Goal: Navigation & Orientation: Find specific page/section

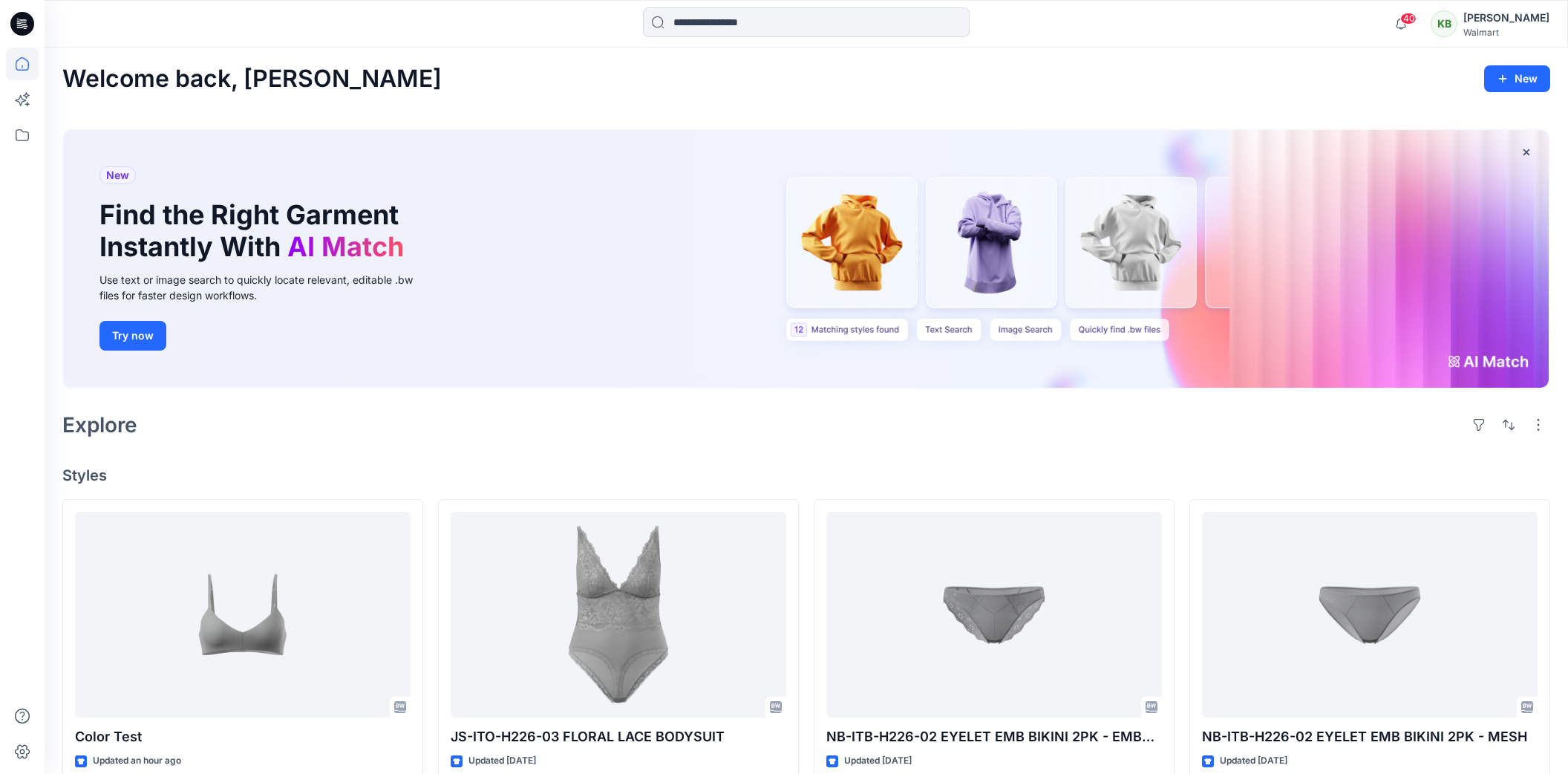
click at [1458, 19] on div "KB" at bounding box center [1444, 24] width 27 height 27
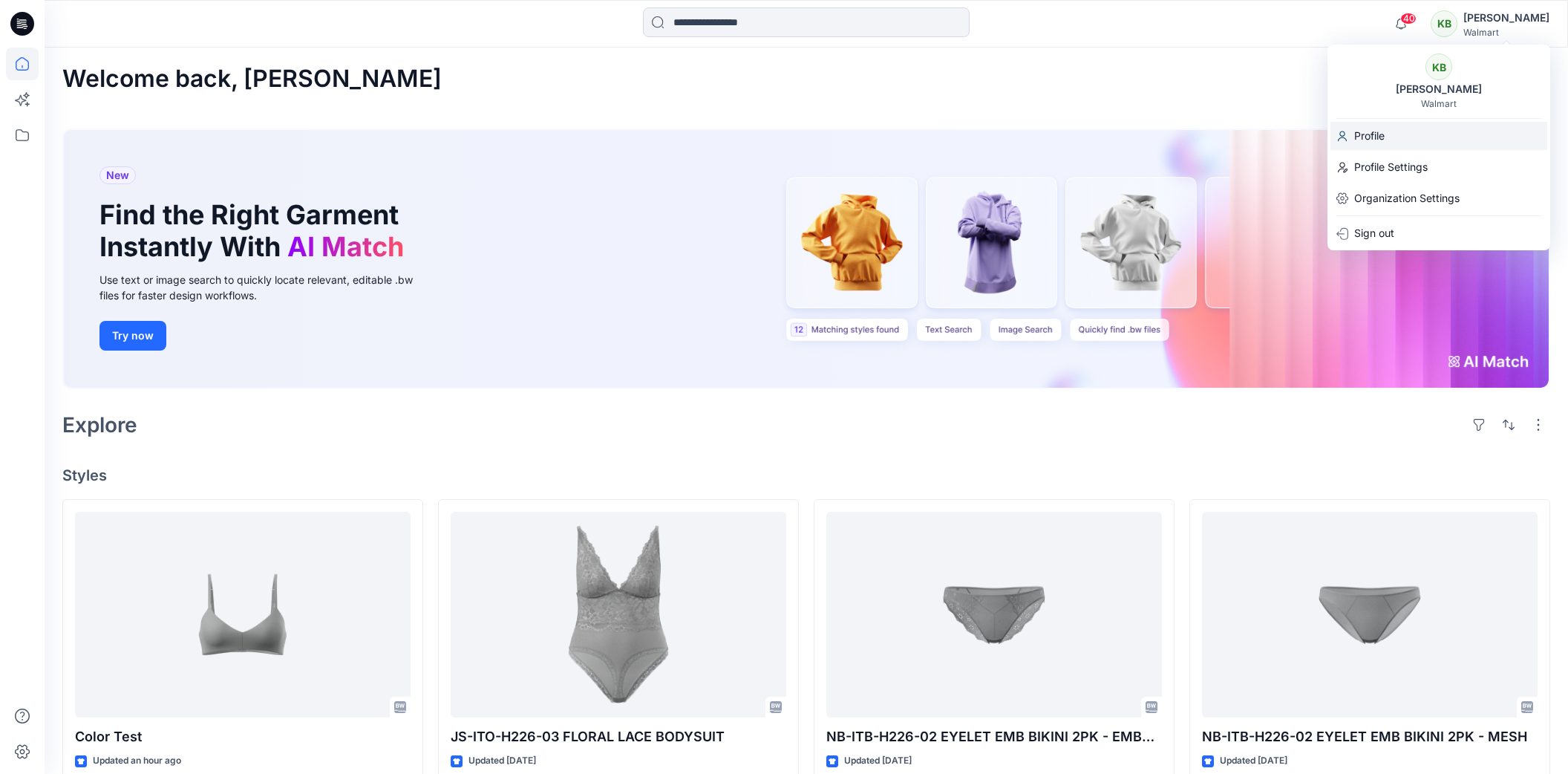
click at [1369, 138] on p "Profile" at bounding box center [1369, 136] width 31 height 28
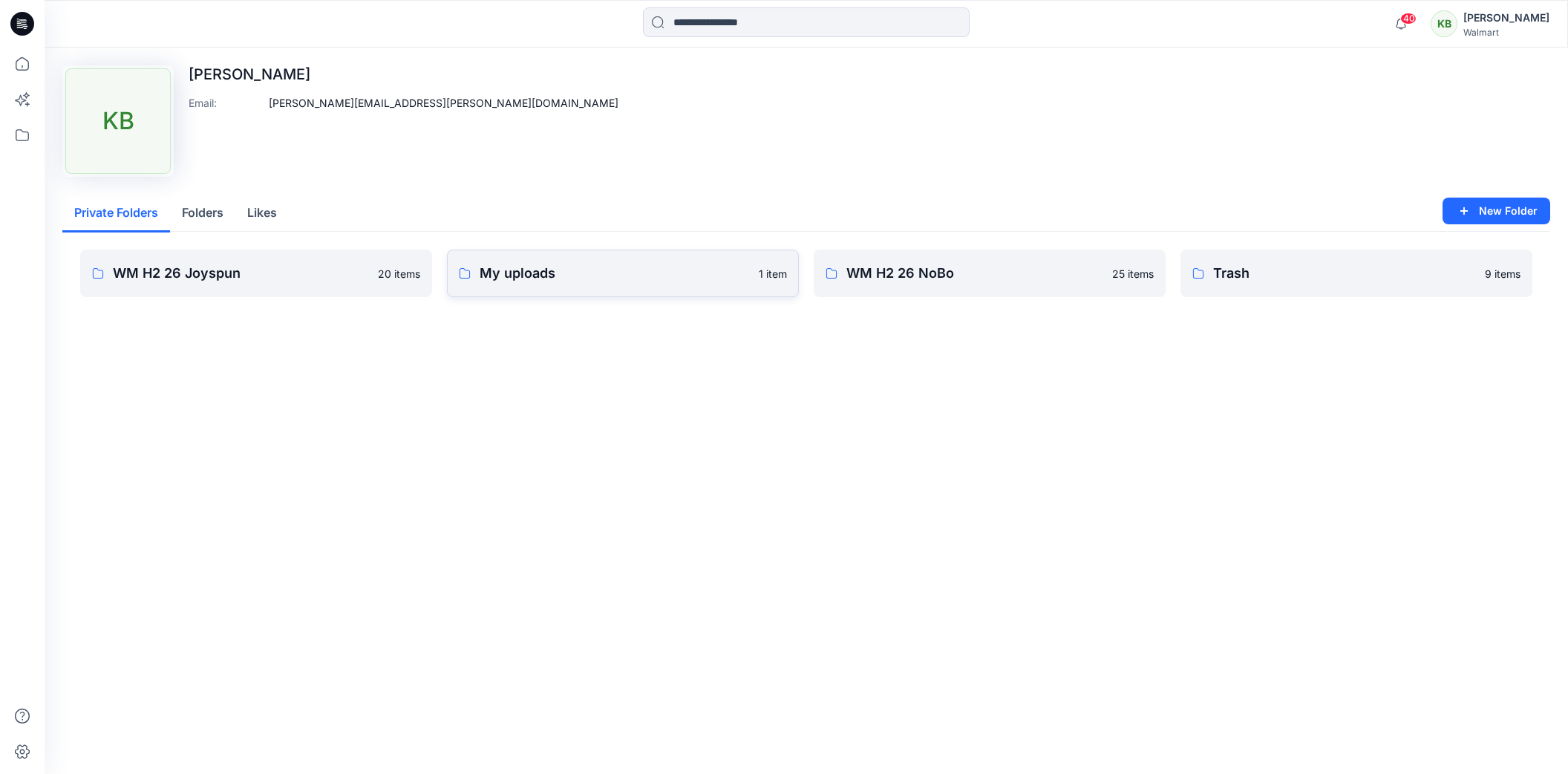
click at [548, 273] on p "My uploads" at bounding box center [615, 273] width 270 height 21
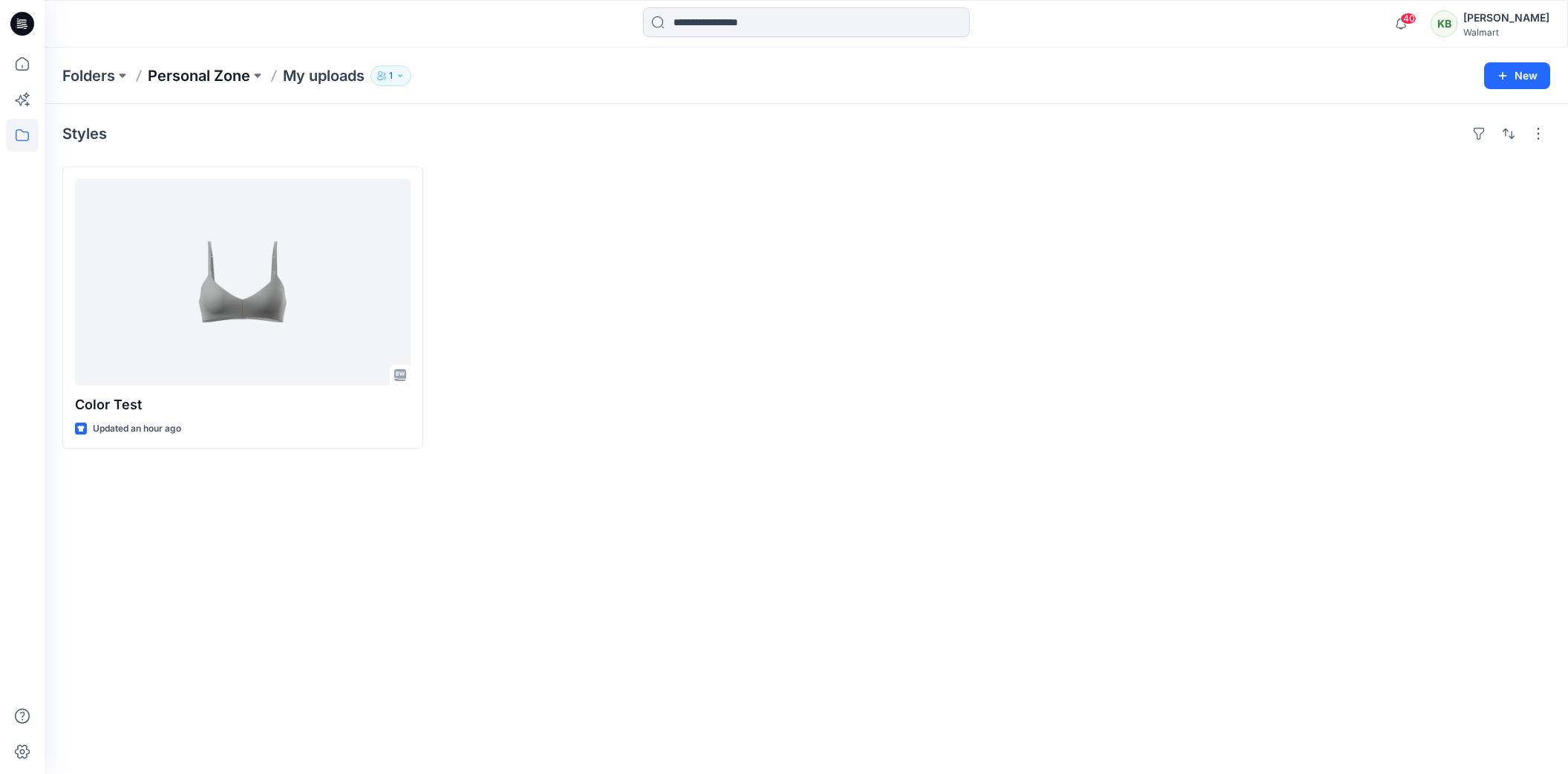
click at [208, 76] on p "Personal Zone" at bounding box center [199, 75] width 103 height 21
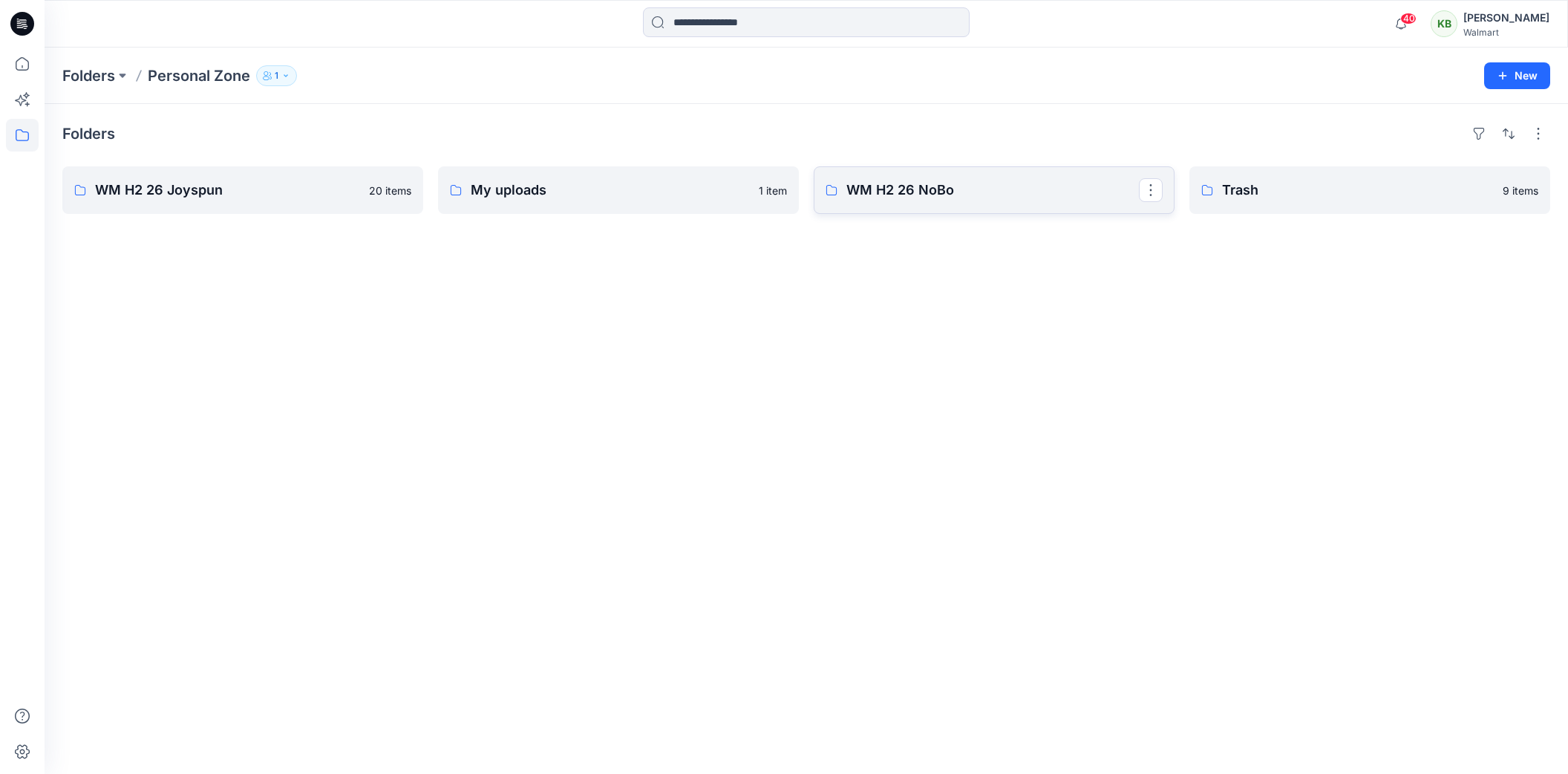
click at [958, 181] on p "WM H2 26 NoBo" at bounding box center [992, 190] width 292 height 21
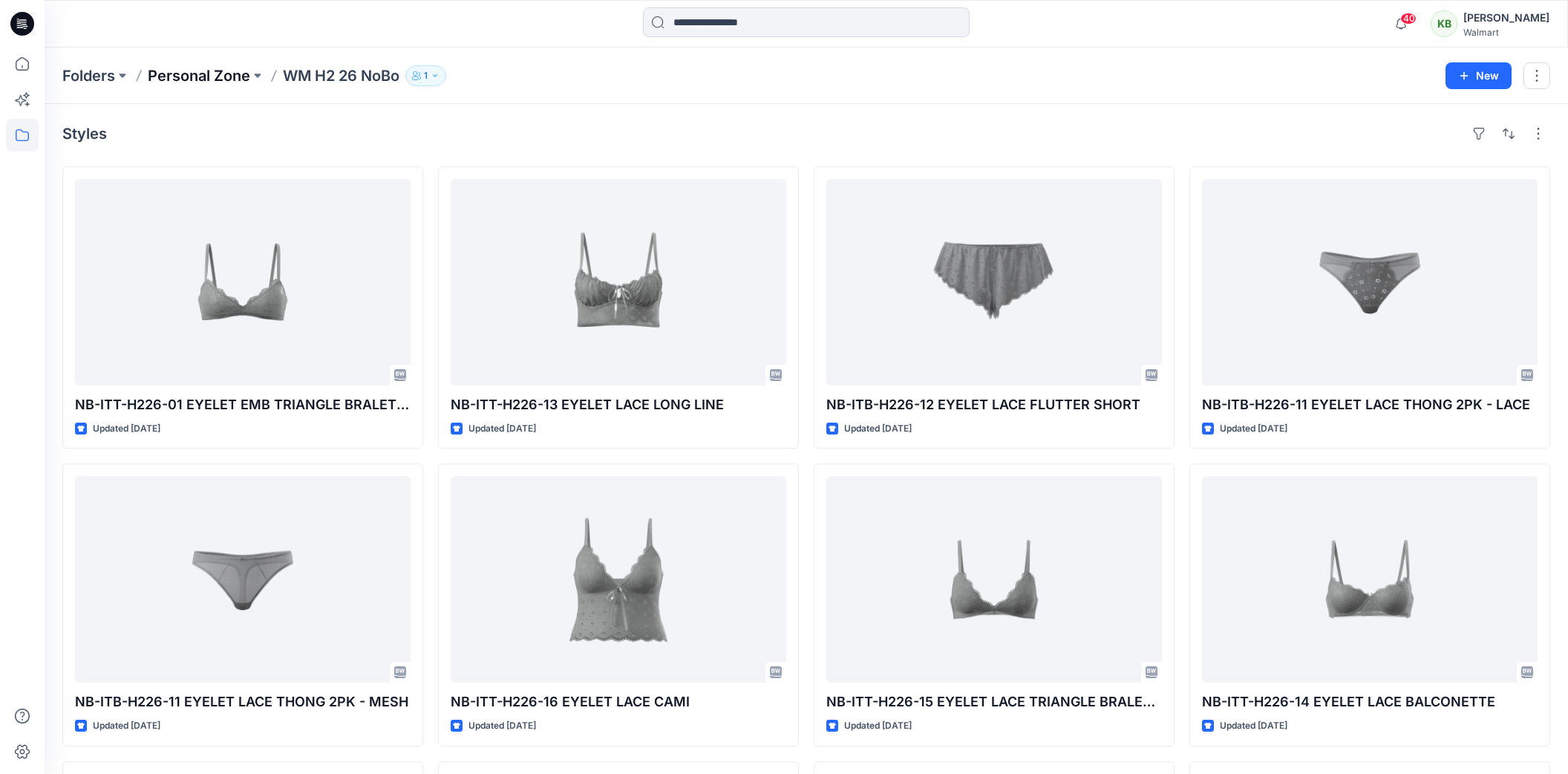
click at [231, 73] on p "Personal Zone" at bounding box center [199, 75] width 103 height 21
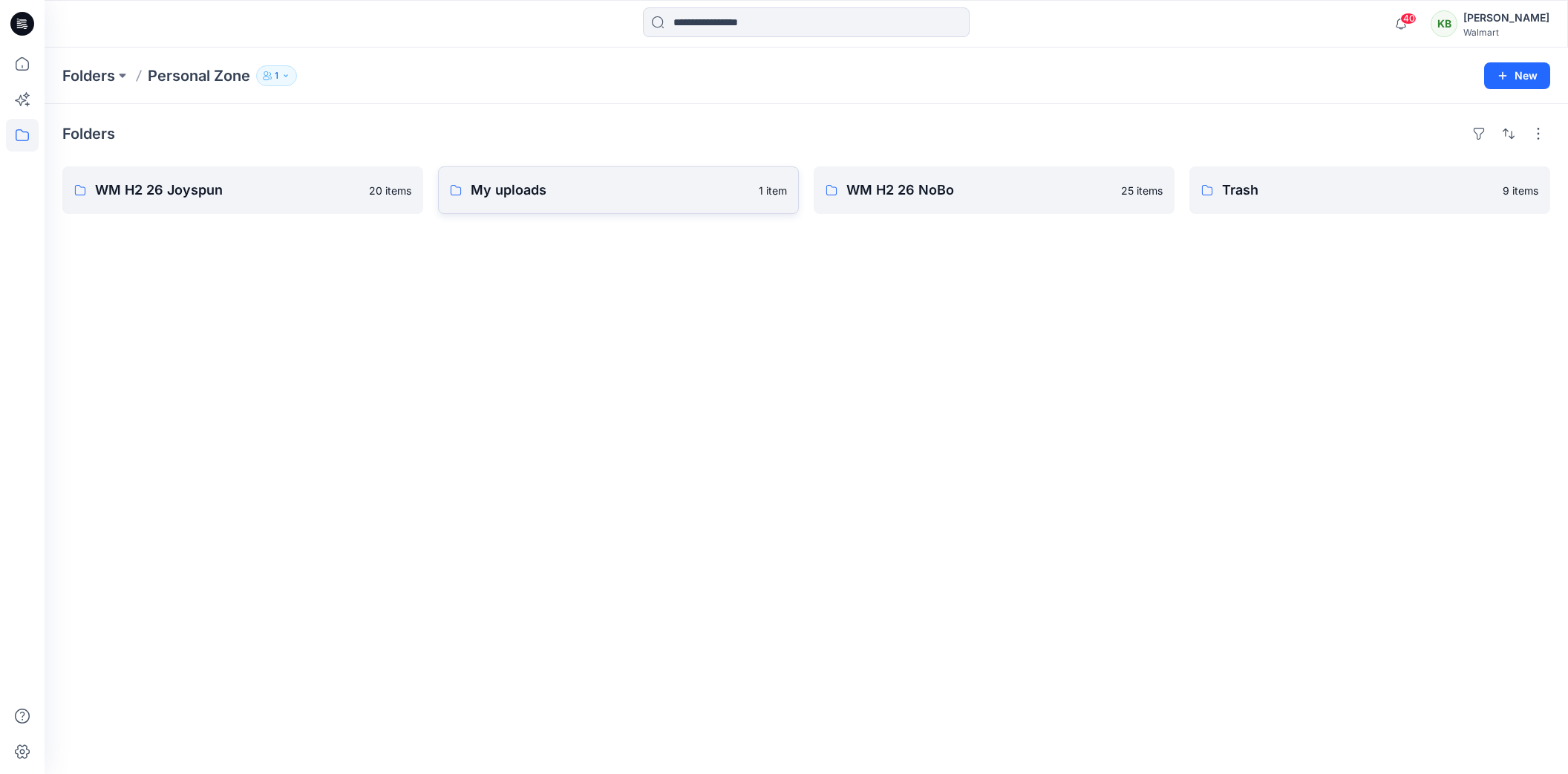
click at [509, 192] on p "My uploads" at bounding box center [610, 190] width 279 height 21
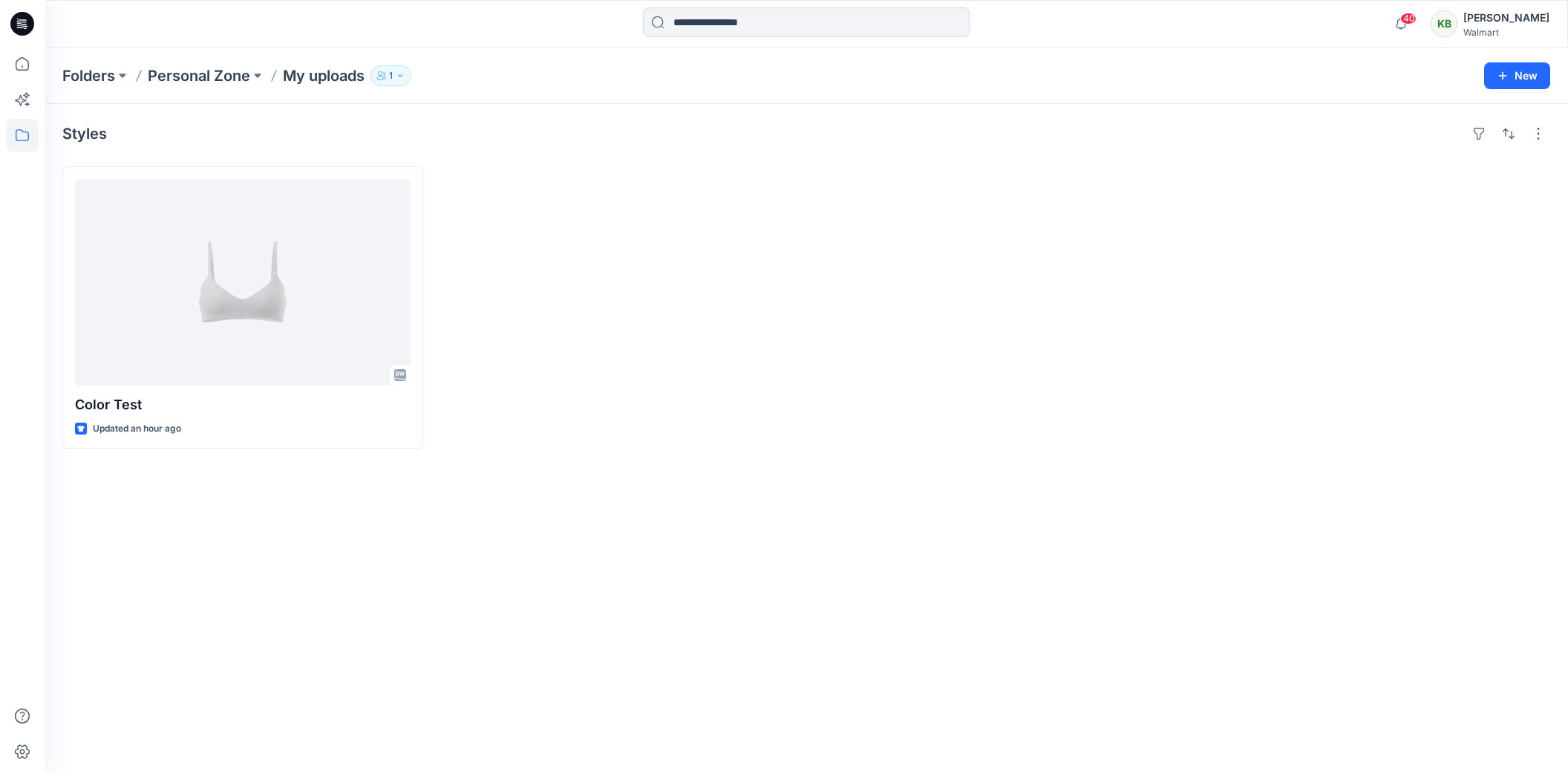
click at [509, 192] on div at bounding box center [619, 307] width 361 height 283
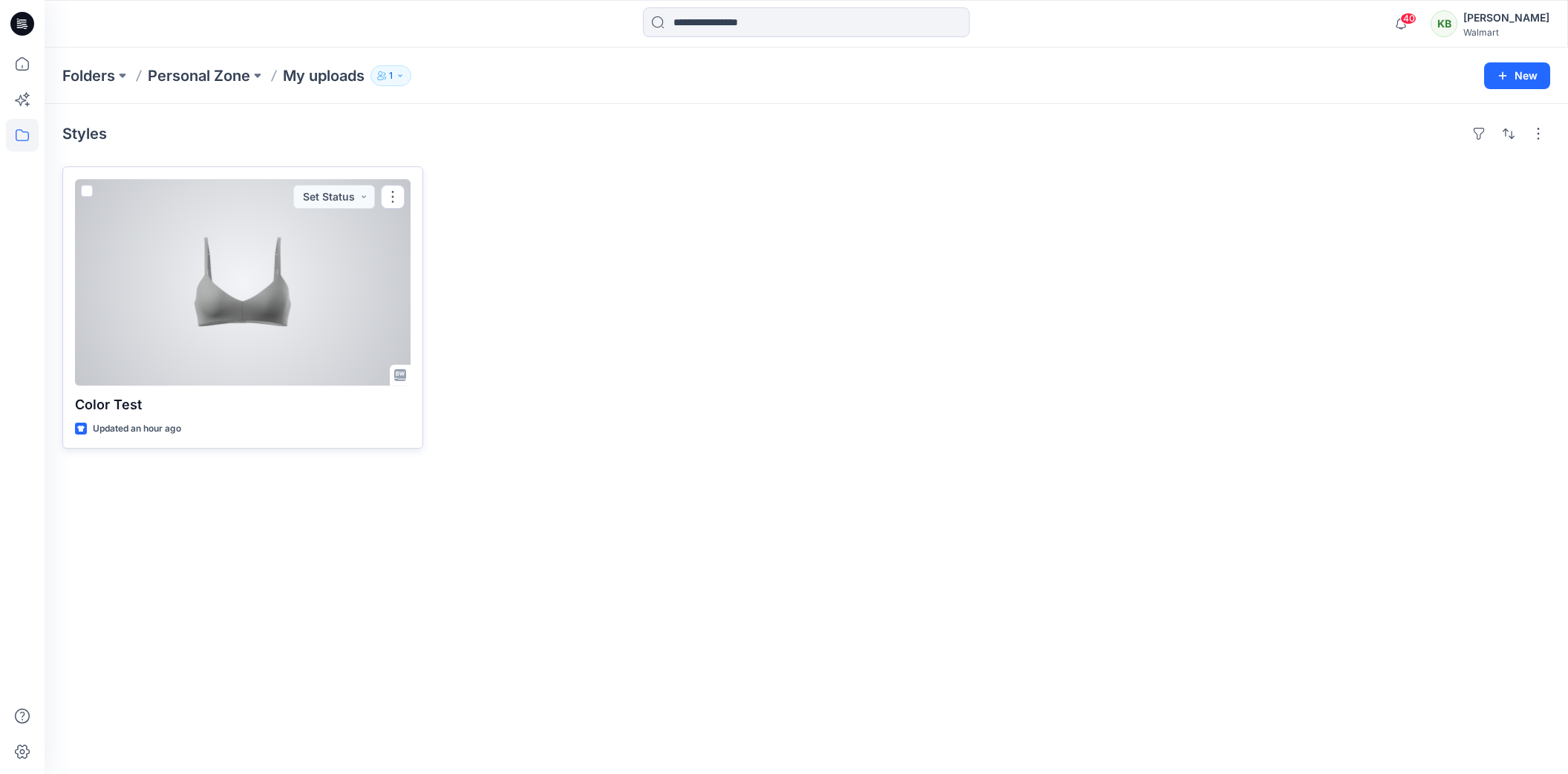
click at [288, 298] on div at bounding box center [243, 282] width 335 height 206
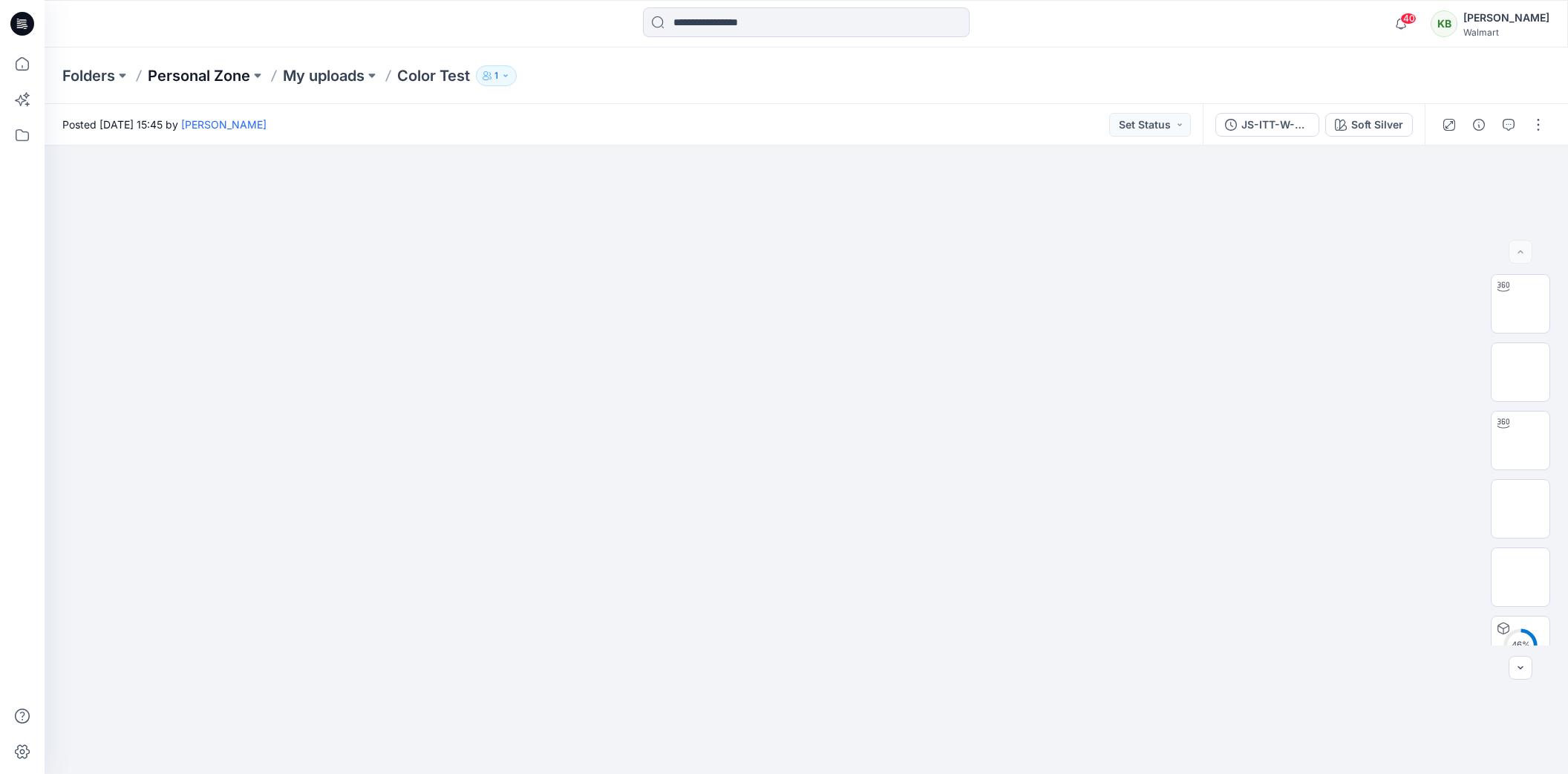
click at [226, 79] on p "Personal Zone" at bounding box center [199, 75] width 103 height 21
